Goal: Information Seeking & Learning: Learn about a topic

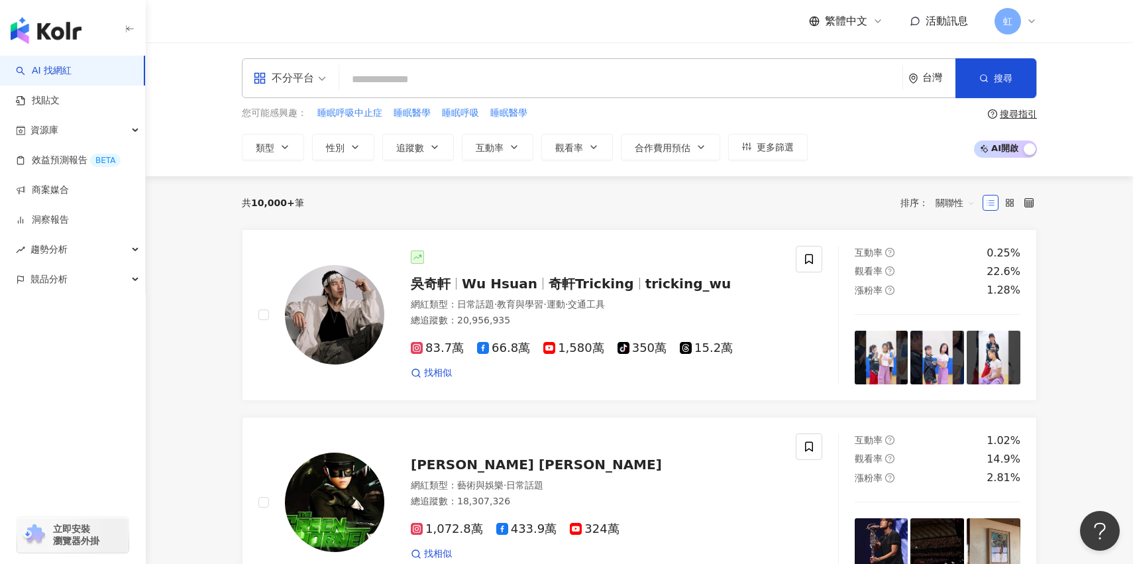
click at [610, 70] on input "search" at bounding box center [621, 79] width 553 height 25
click at [86, 303] on div "button" at bounding box center [73, 337] width 146 height 87
click at [105, 284] on div "競品分析" at bounding box center [72, 279] width 145 height 30
click at [87, 307] on link "品牌帳號分析" at bounding box center [60, 309] width 56 height 13
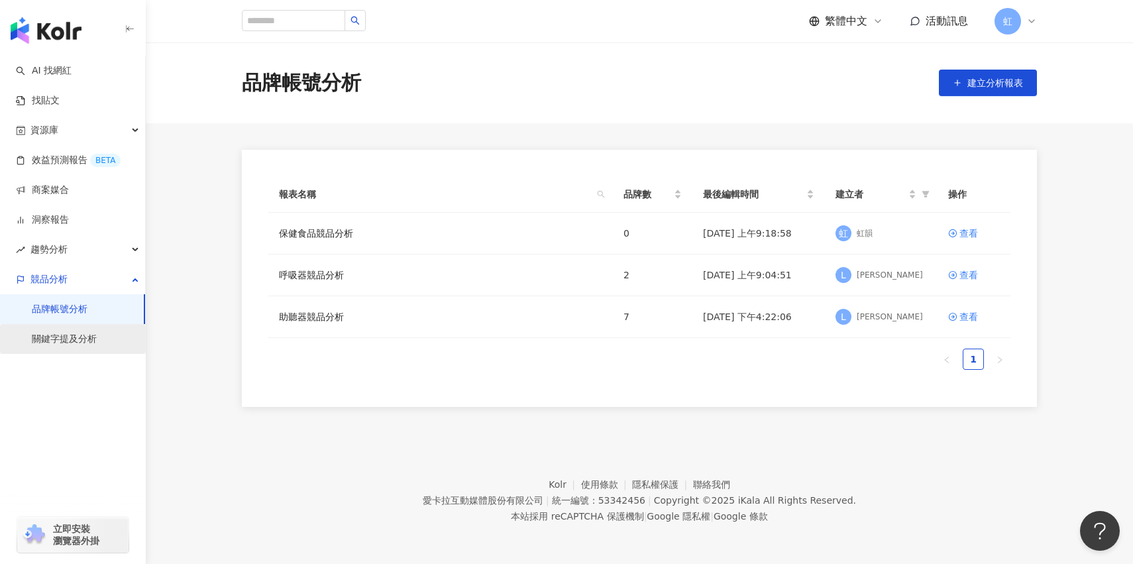
click at [43, 333] on link "關鍵字提及分析" at bounding box center [64, 339] width 65 height 13
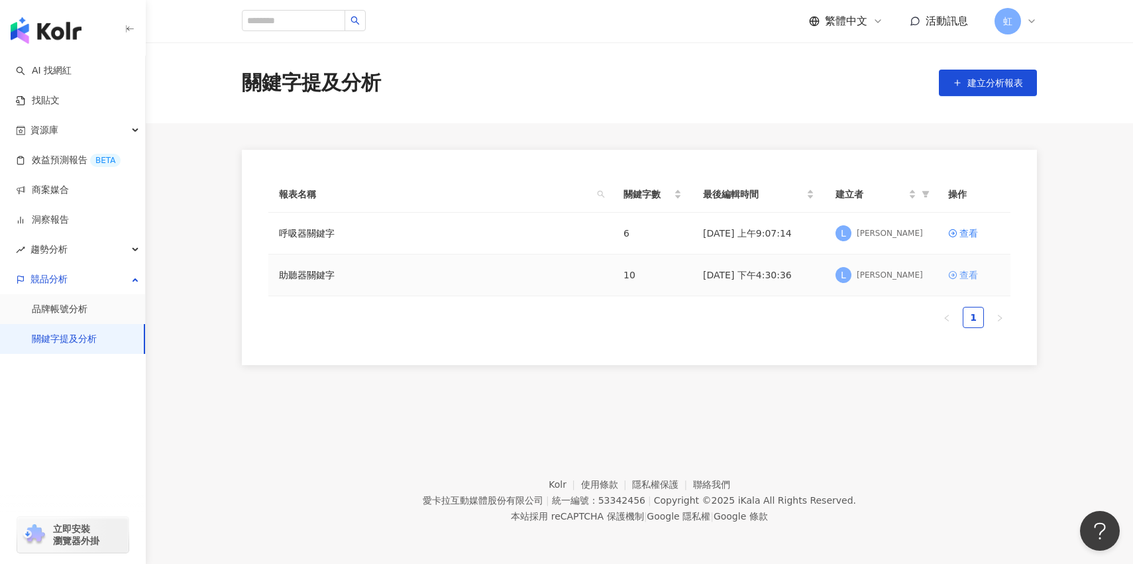
click at [967, 274] on div "查看" at bounding box center [969, 275] width 19 height 15
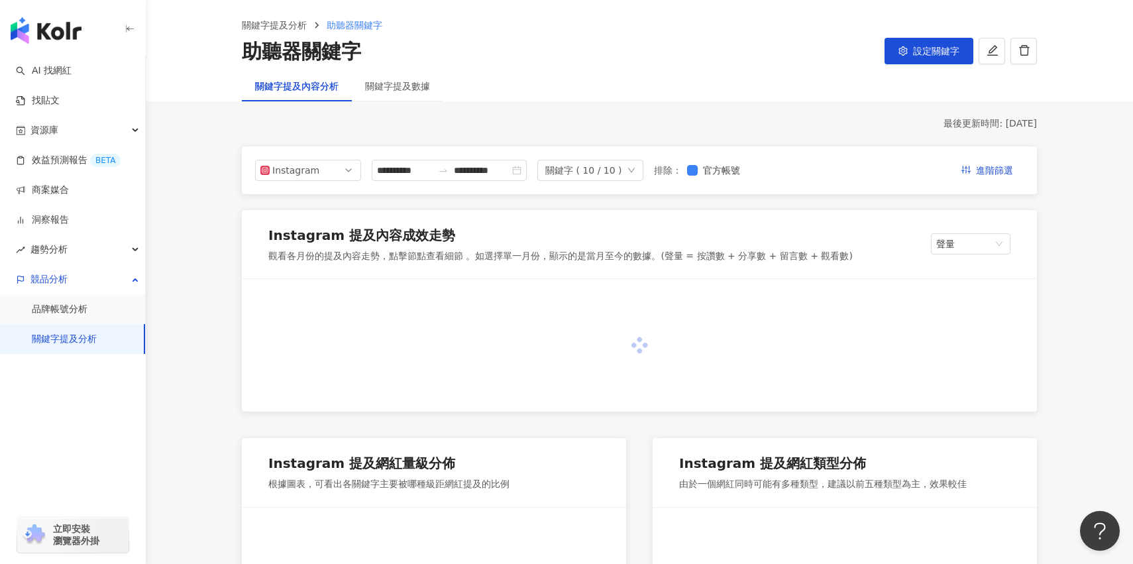
scroll to position [102, 0]
